Goal: Transaction & Acquisition: Purchase product/service

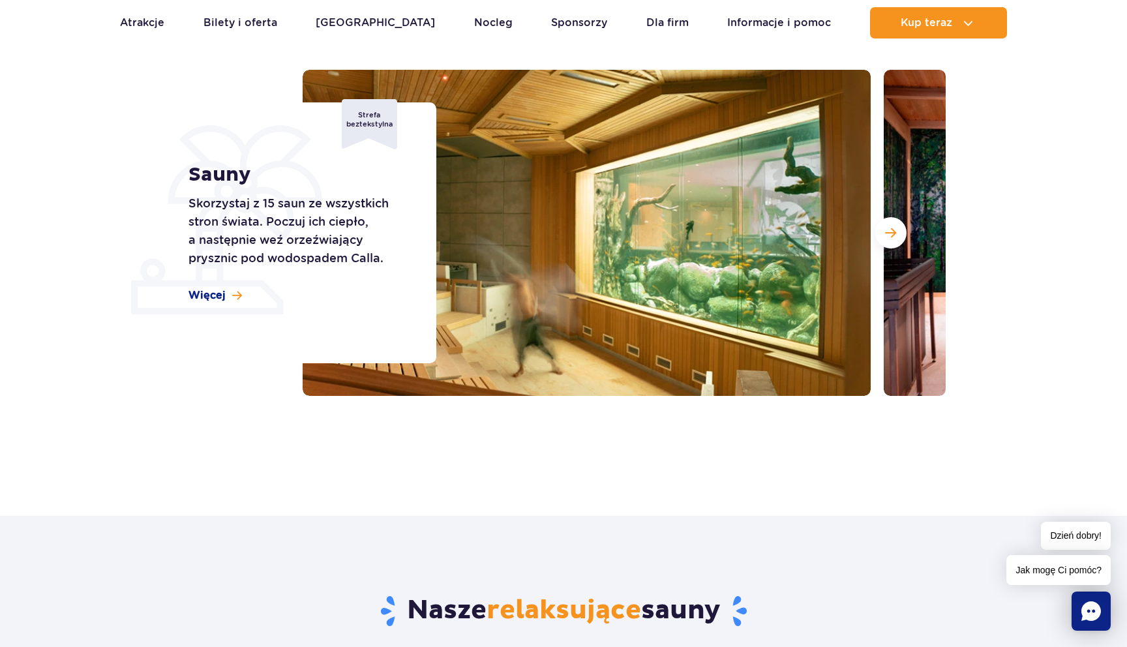
scroll to position [235, 0]
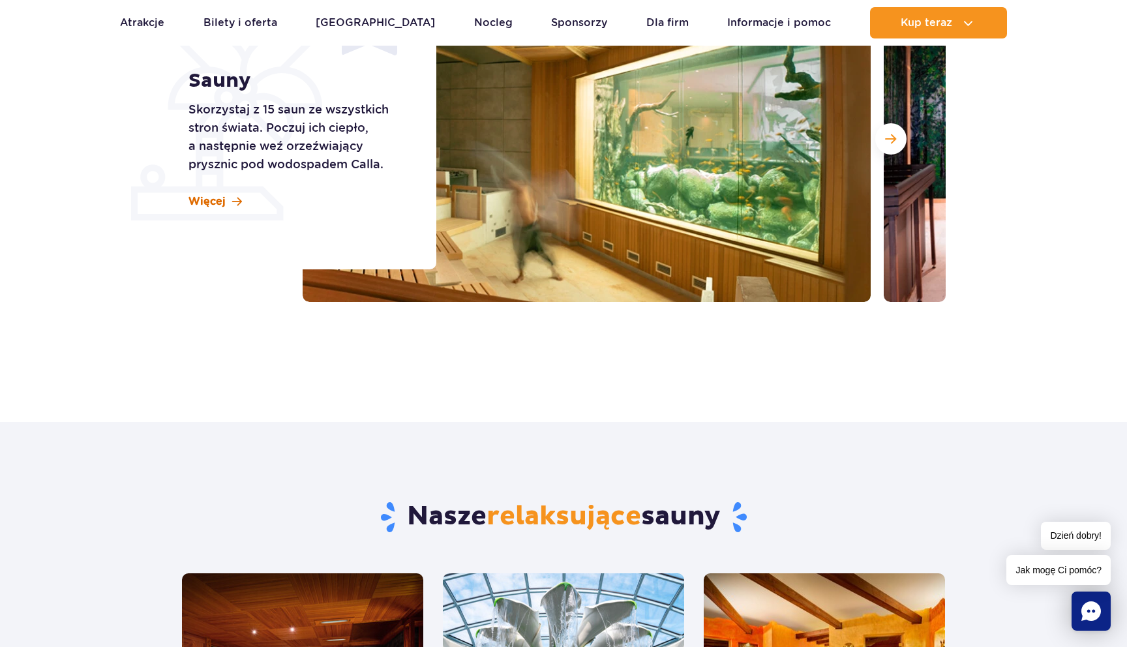
click at [215, 202] on span "Więcej" at bounding box center [207, 201] width 37 height 14
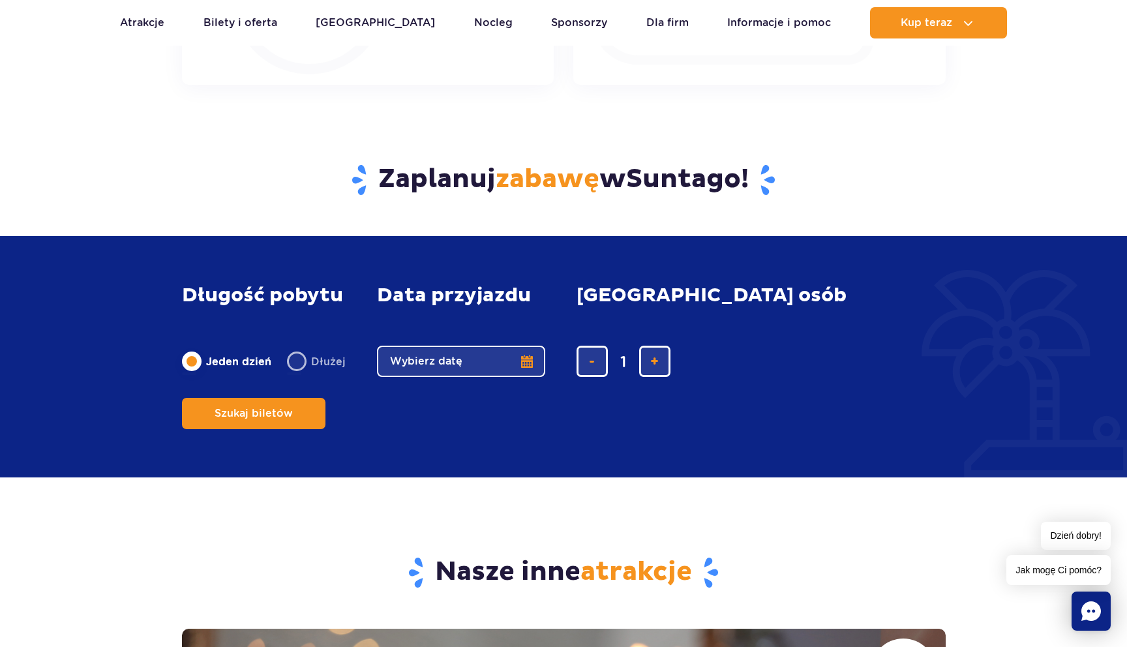
scroll to position [2834, 0]
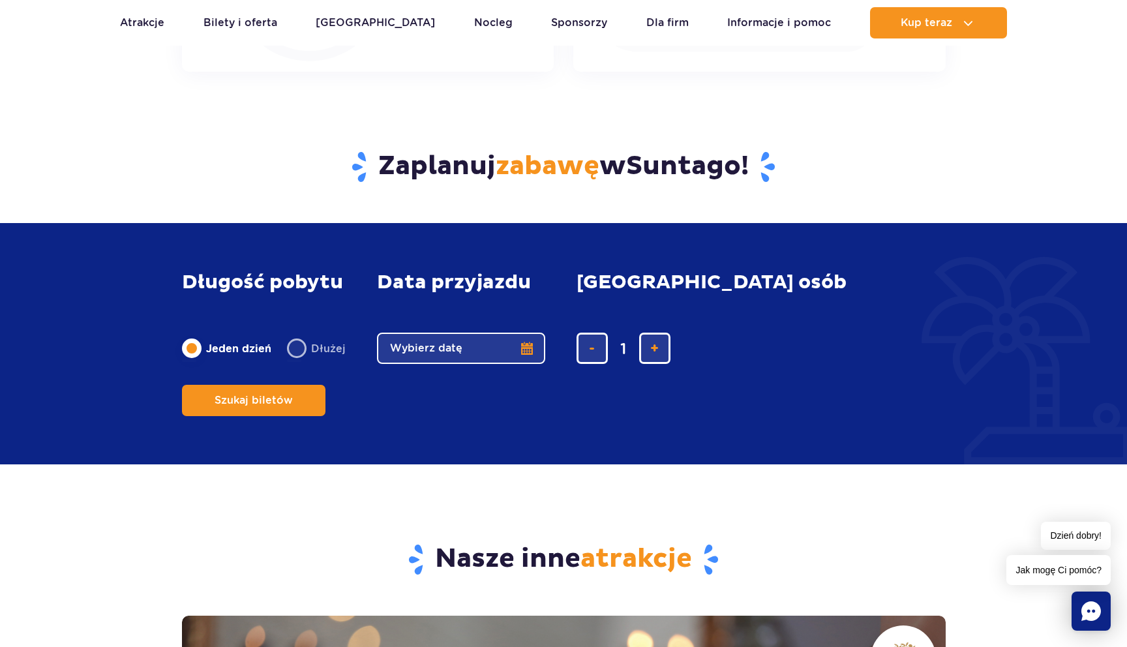
click at [481, 364] on button "Wybierz datę" at bounding box center [461, 348] width 168 height 31
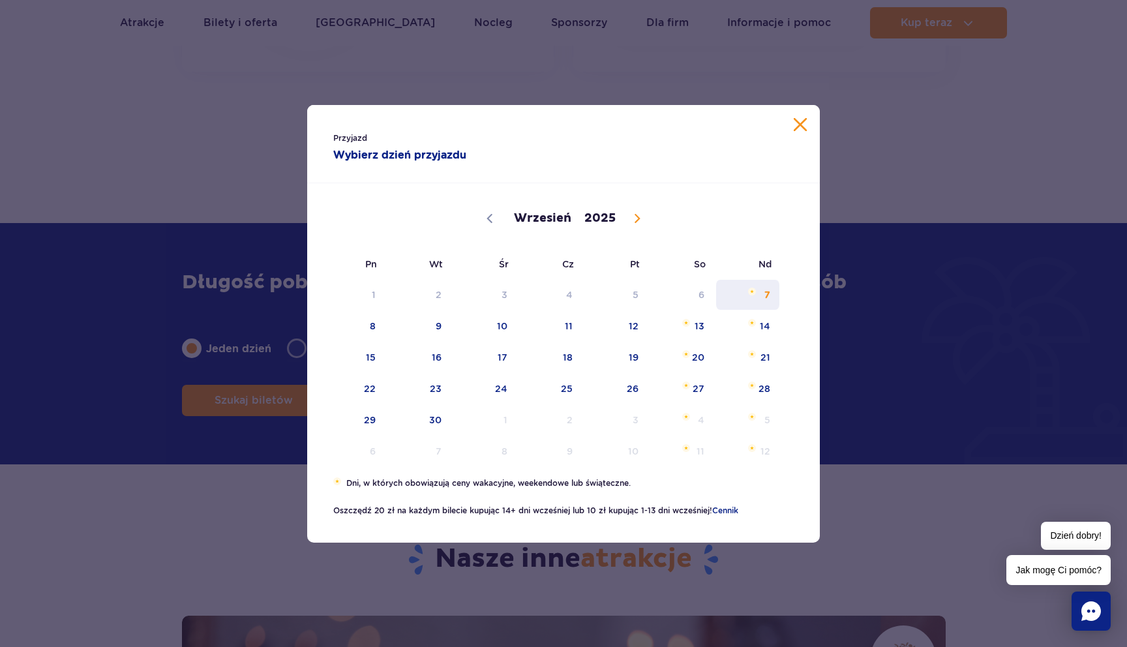
click at [763, 296] on span "7" at bounding box center [748, 295] width 66 height 30
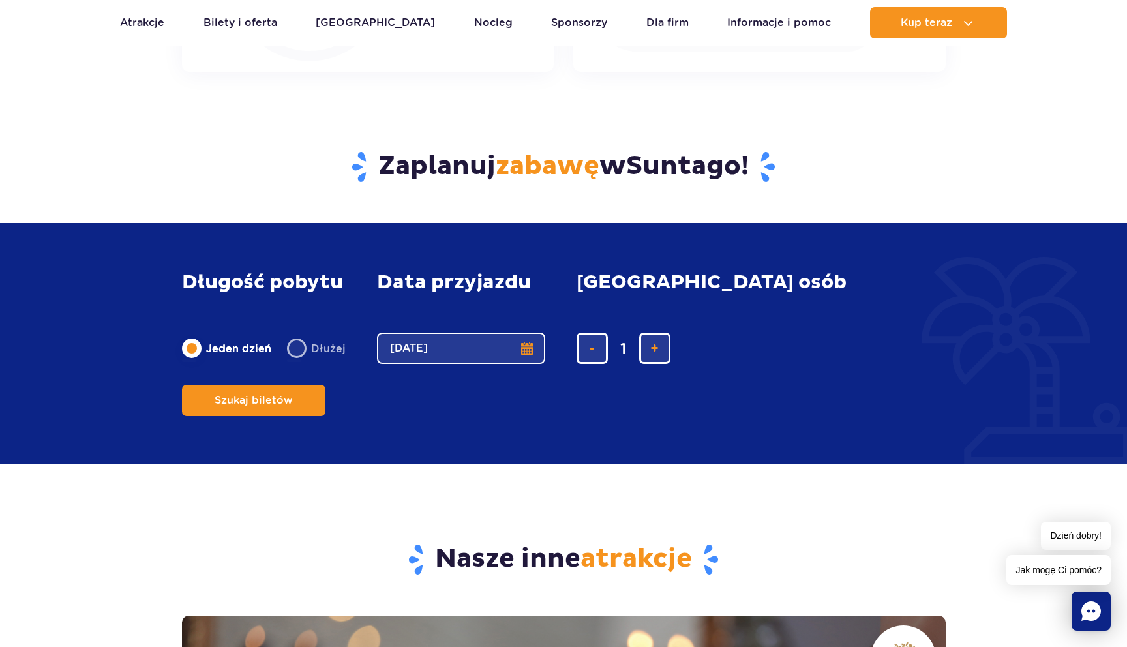
click at [644, 390] on form "Długość pobytu długość pobytu w głównej treści Jeden dzień Dłużej Data przyjazd…" at bounding box center [564, 343] width 764 height 197
click at [651, 348] on span "dodaj bilet" at bounding box center [654, 348] width 8 height 0
type input "2"
click at [288, 395] on span "Szukaj biletów" at bounding box center [248, 401] width 78 height 12
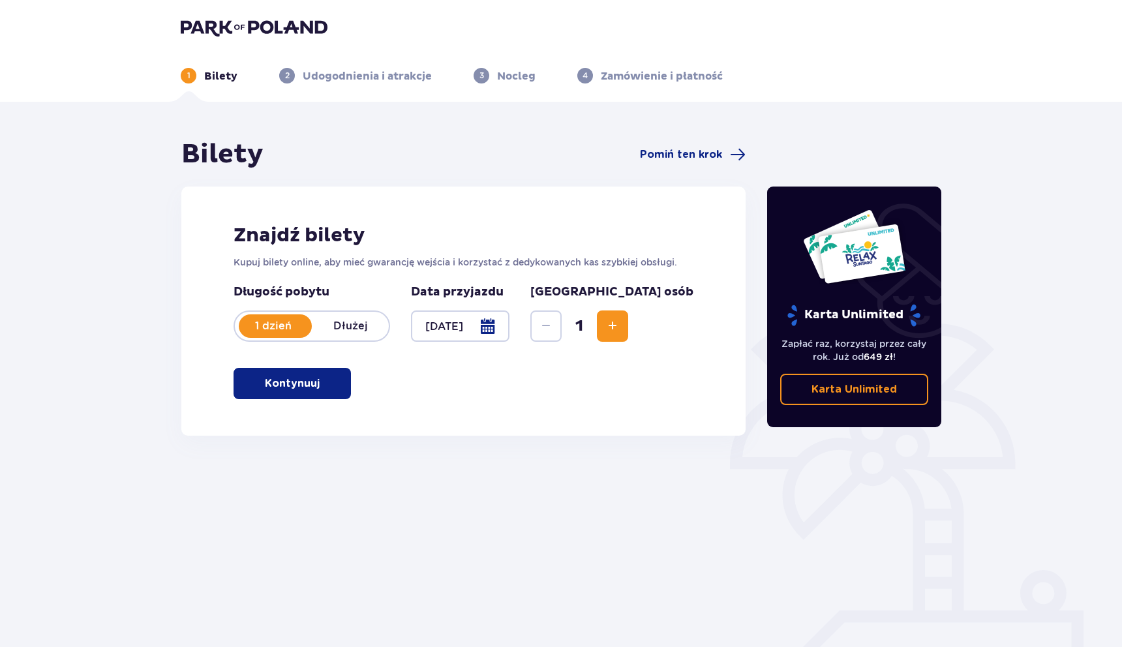
click at [620, 321] on span "Increase" at bounding box center [613, 326] width 16 height 16
click at [293, 382] on p "Kontynuuj" at bounding box center [292, 383] width 55 height 14
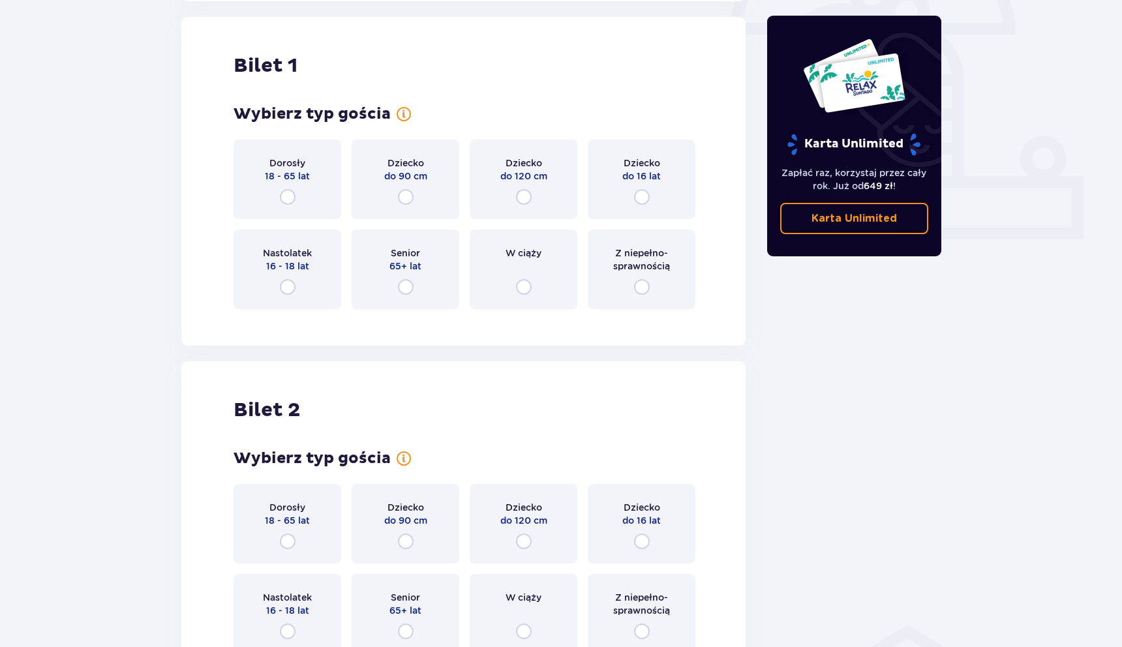
scroll to position [436, 0]
click at [286, 202] on input "radio" at bounding box center [288, 196] width 16 height 16
radio input "true"
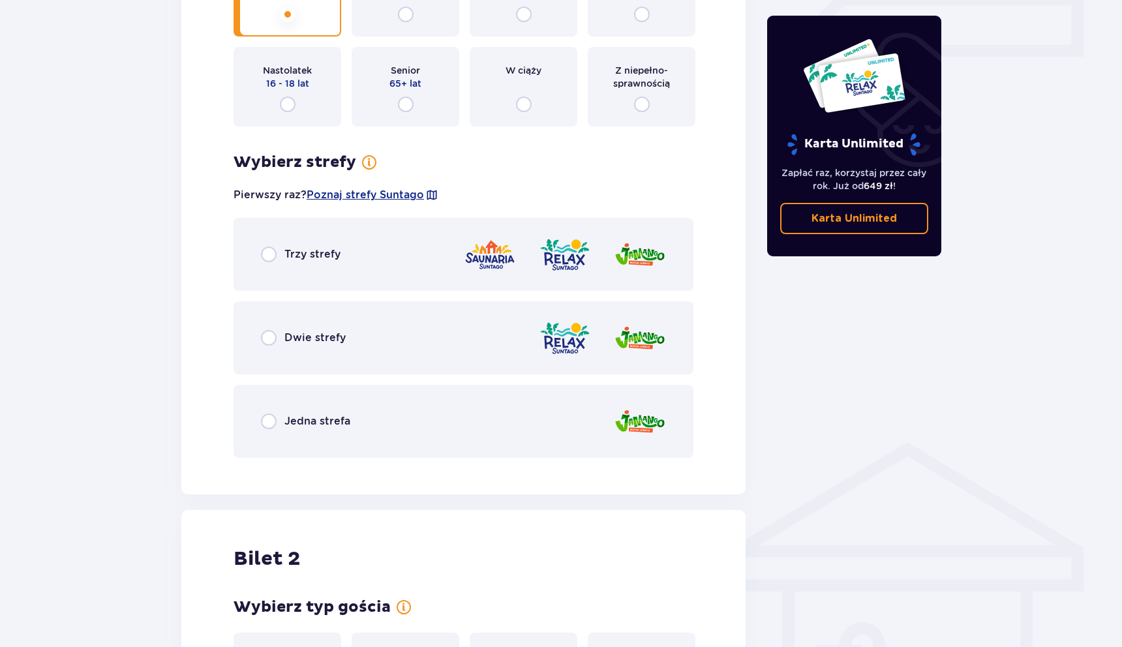
scroll to position [620, 0]
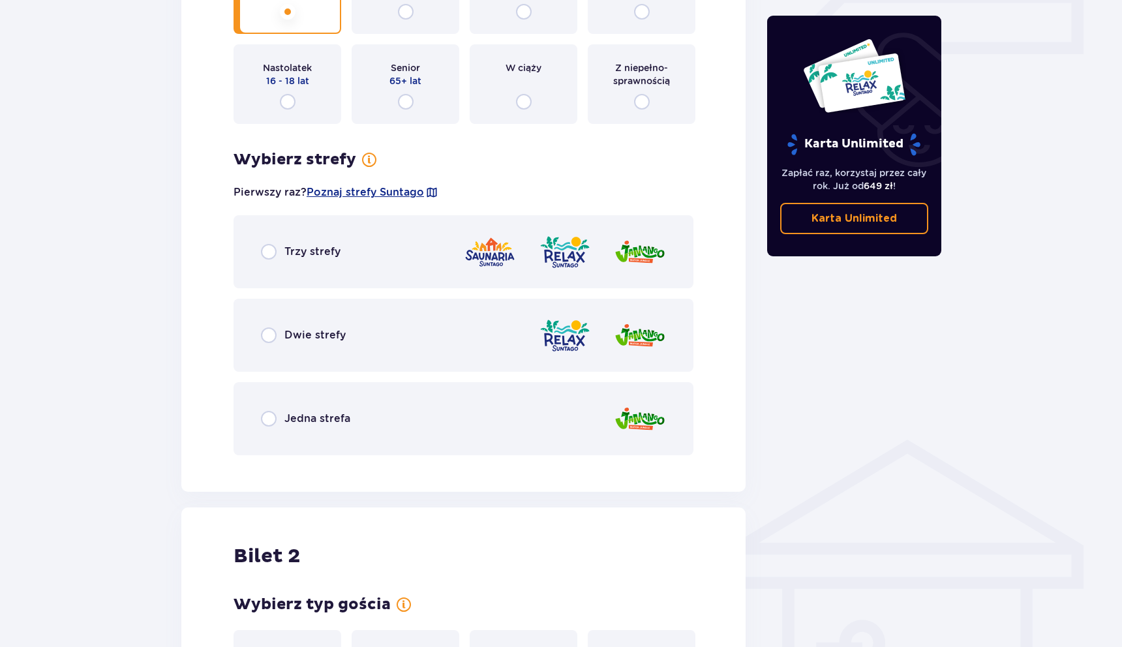
click at [494, 256] on img at bounding box center [490, 252] width 52 height 37
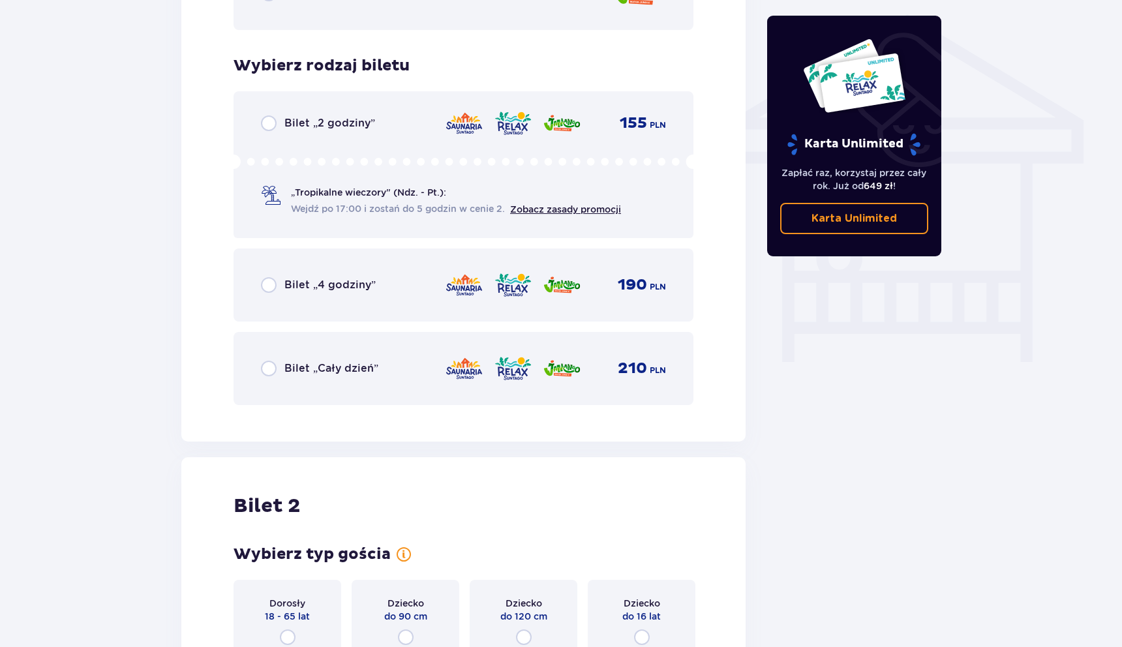
scroll to position [965, 0]
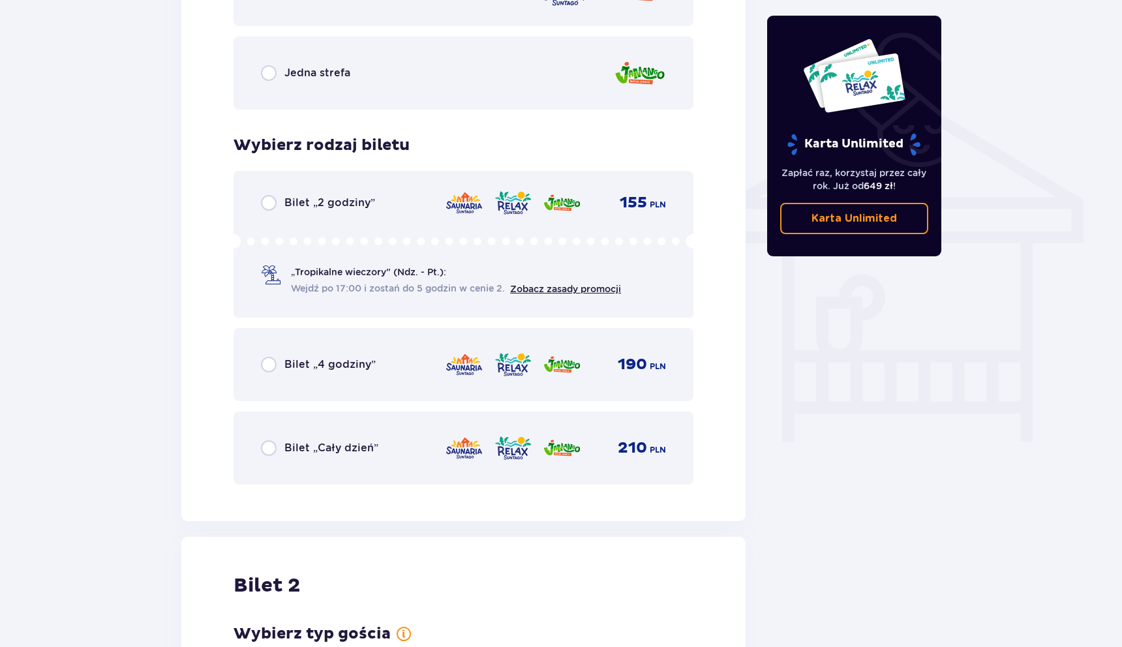
click at [351, 202] on p "Bilet „2 godziny”" at bounding box center [329, 203] width 91 height 14
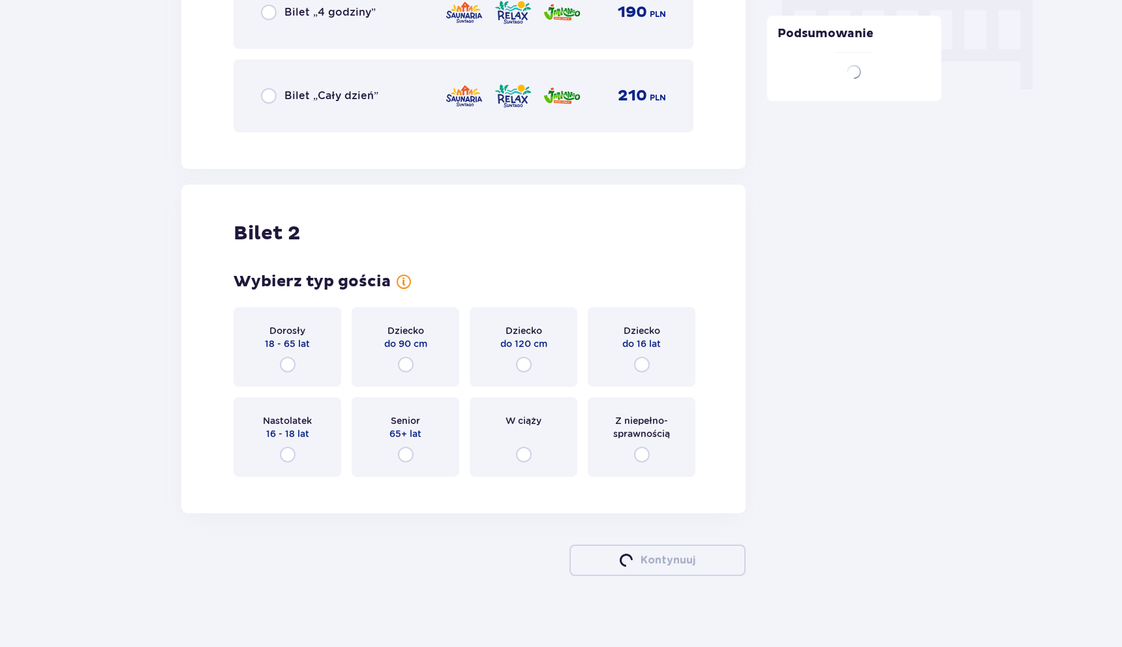
scroll to position [1325, 0]
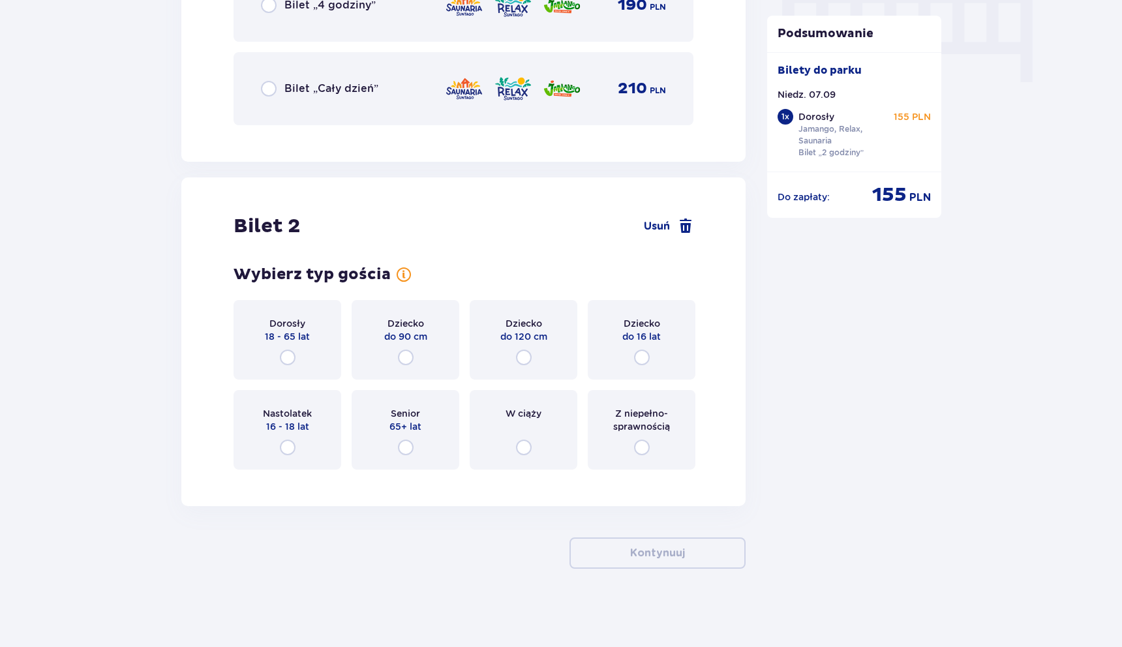
click at [288, 333] on p "18 - 65 lat" at bounding box center [287, 336] width 45 height 13
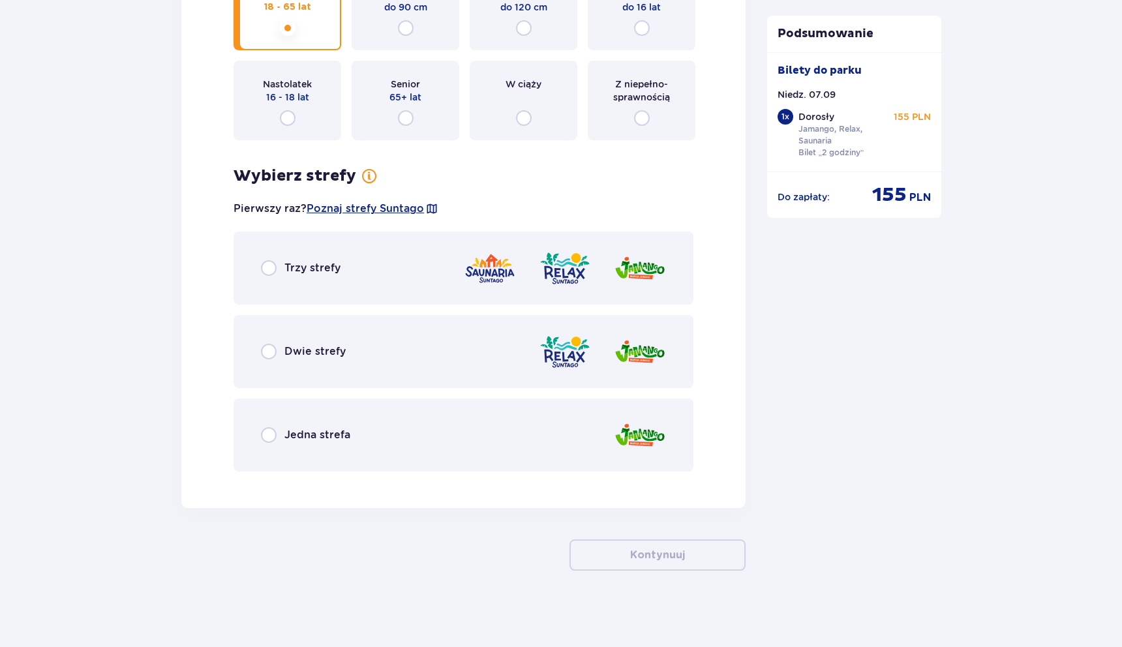
scroll to position [1656, 0]
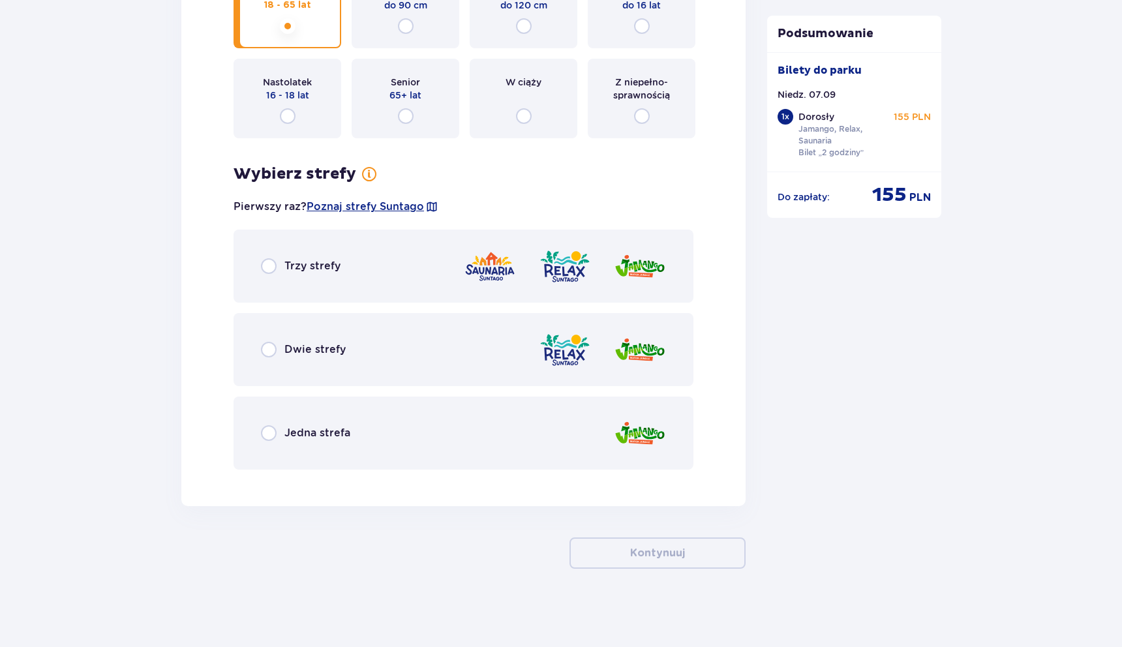
click at [354, 260] on div "Trzy strefy" at bounding box center [464, 266] width 460 height 73
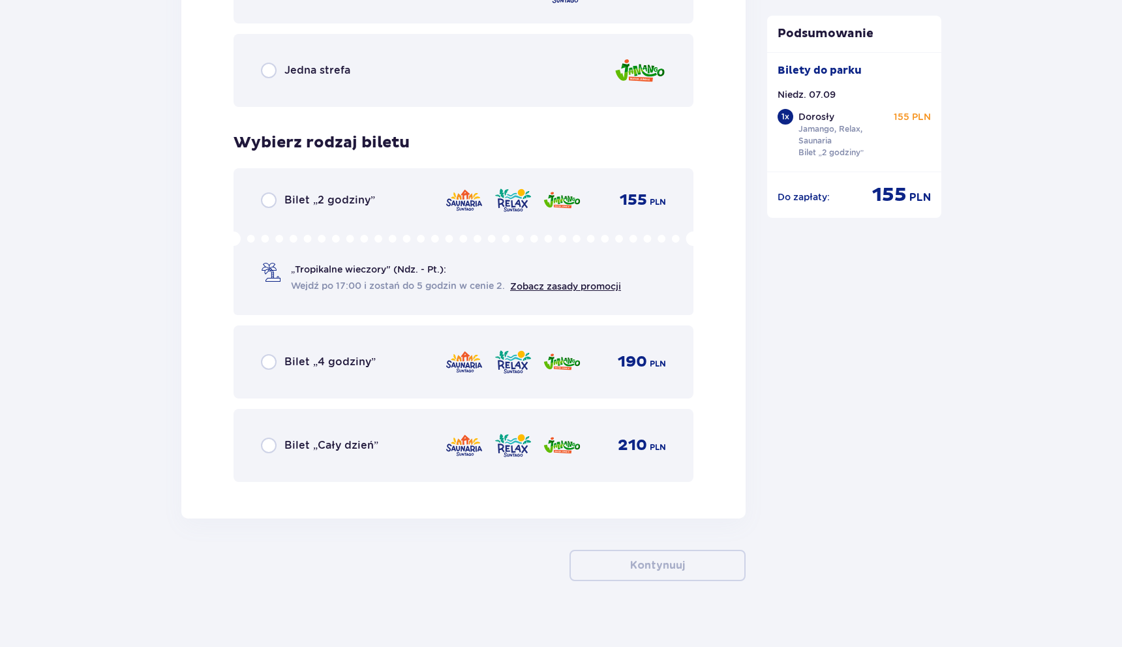
scroll to position [2031, 0]
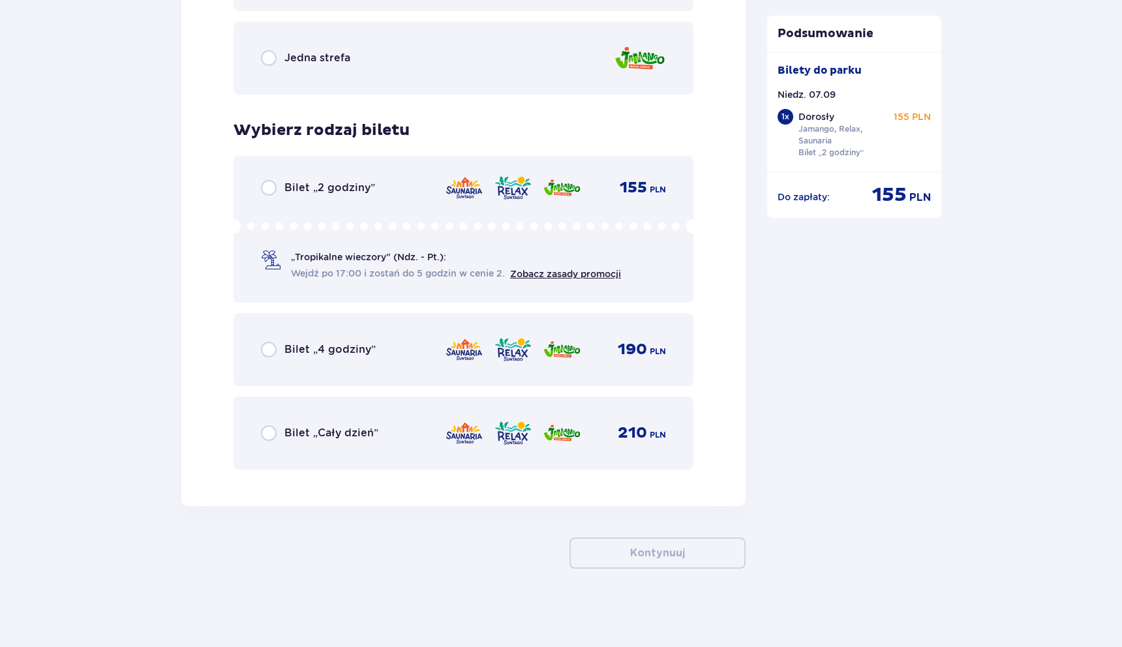
click at [329, 221] on icon at bounding box center [464, 226] width 460 height 14
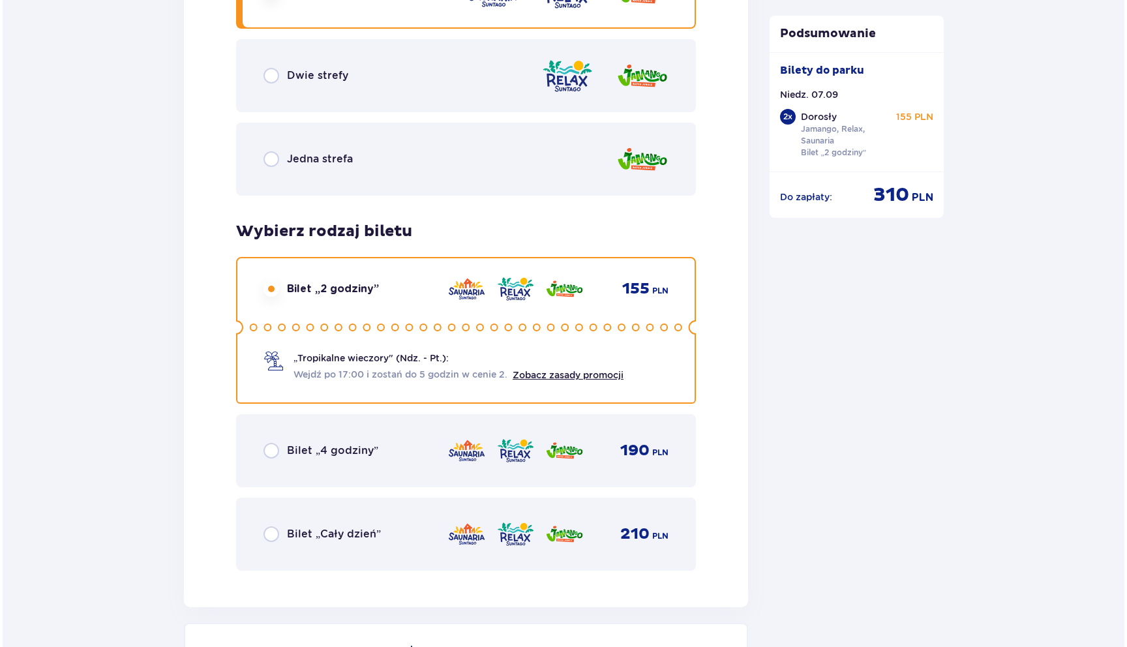
scroll to position [2164, 0]
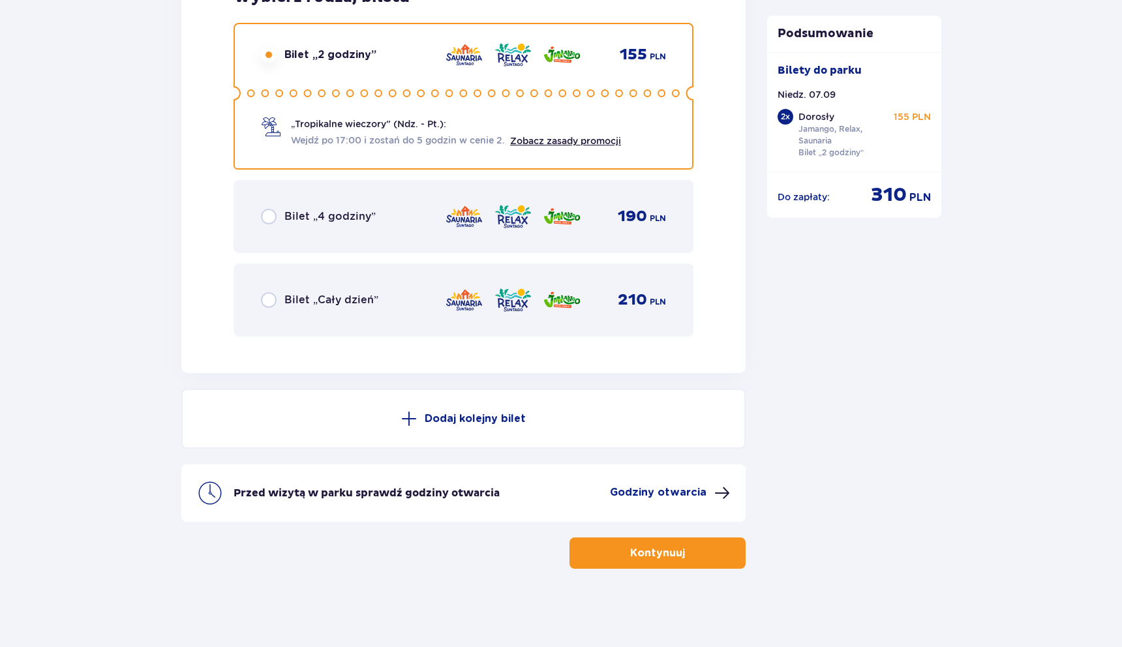
click at [597, 496] on div "Przed wizytą w parku sprawdź godziny otwarcia Godziny otwarcia" at bounding box center [482, 493] width 496 height 16
click at [628, 487] on p "Godziny otwarcia" at bounding box center [658, 492] width 97 height 14
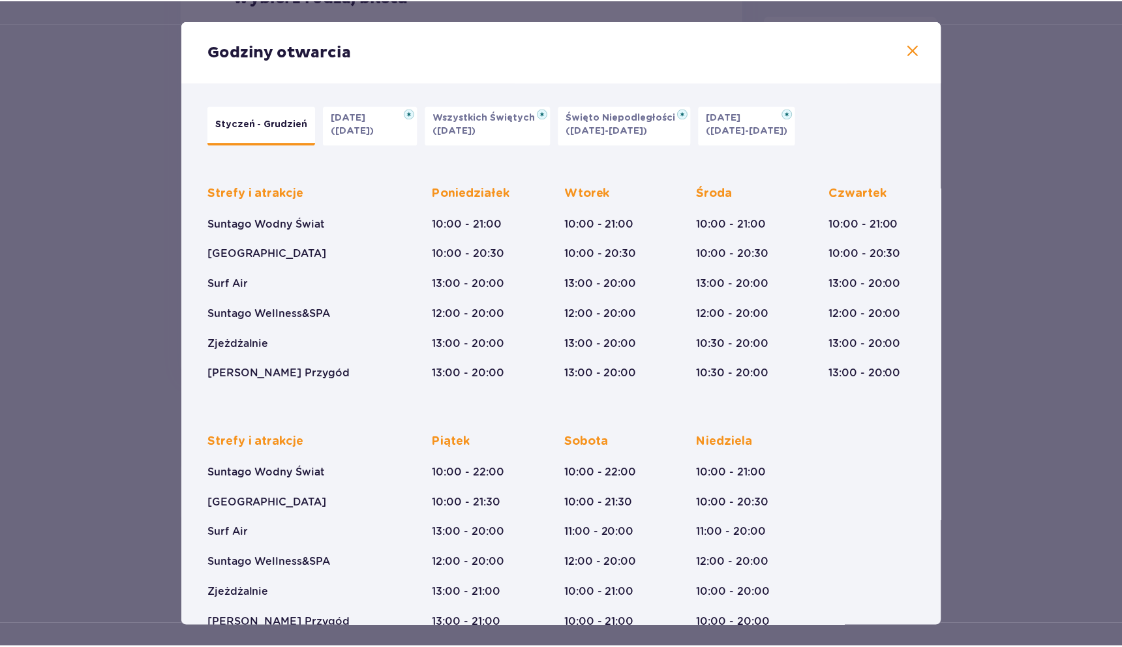
scroll to position [30, 0]
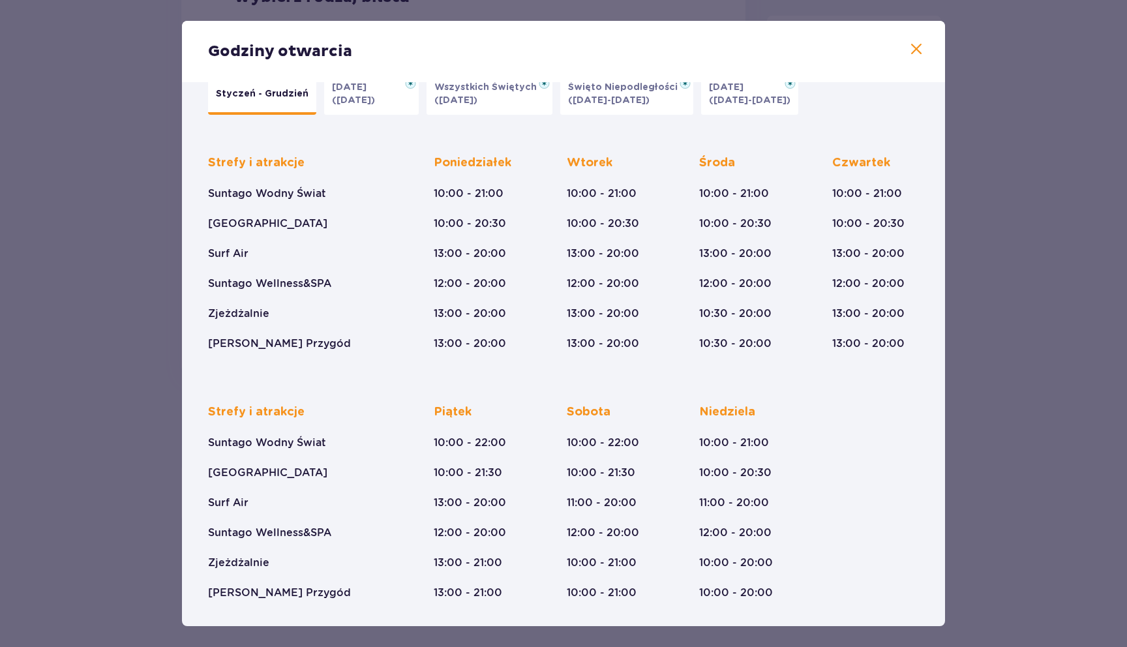
click at [909, 47] on span at bounding box center [917, 50] width 16 height 16
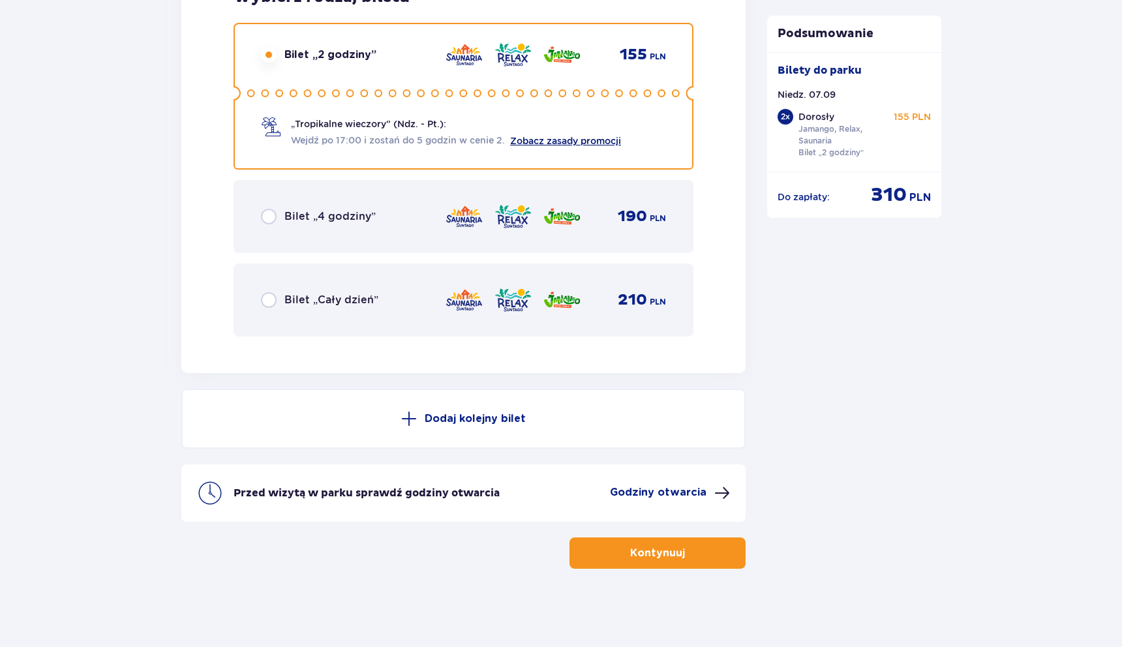
click at [579, 142] on link "Zobacz zasady promocji" at bounding box center [565, 141] width 111 height 10
